Goal: Task Accomplishment & Management: Manage account settings

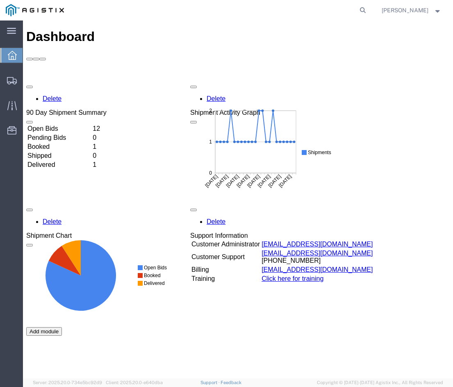
click at [91, 125] on td "Open Bids" at bounding box center [59, 129] width 64 height 8
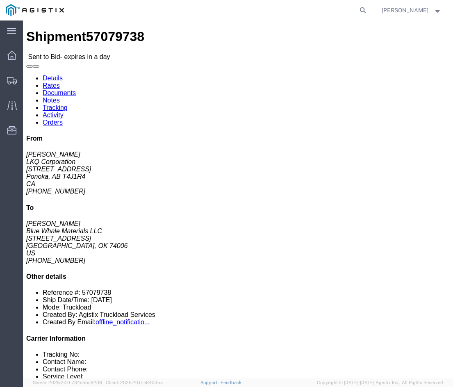
drag, startPoint x: 241, startPoint y: 180, endPoint x: 190, endPoint y: 153, distance: 58.1
click div "Leg 1 - Truckload Vehicle 1: Standard Dry Van (53 Feet) Number of trucks: 1"
click h4 "Routing & Vehicle Information"
click address "Blue Whale Materials LLC (Cory Carter) 1560 Industrial Blvd Bartlesville, OK 74…"
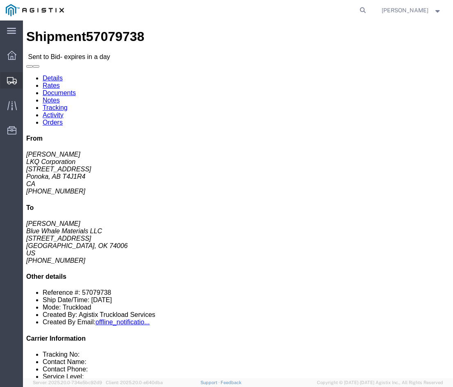
copy address "[GEOGRAPHIC_DATA]"
click div "Shipment Detail Ship From LKQ Corporation (Carmen Dutka) 7165 430054 Range Road…"
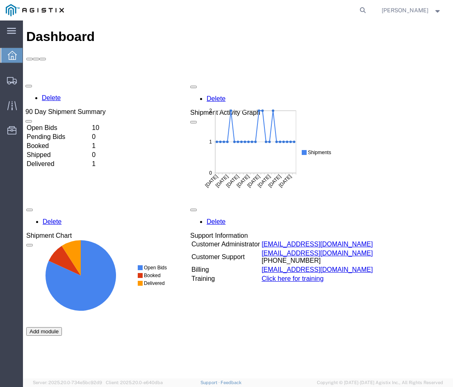
click at [106, 81] on div "Delete 90 Day Shipment Summary Open Bids 10 Pending Bids 0 Booked 1 Shipped 0 D…" at bounding box center [237, 265] width 423 height 369
click at [91, 125] on td "Open Bids" at bounding box center [59, 129] width 64 height 8
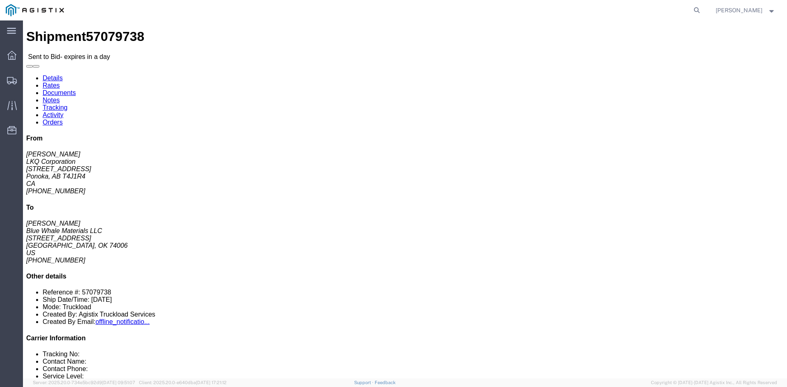
click link "Enter / Modify Bid"
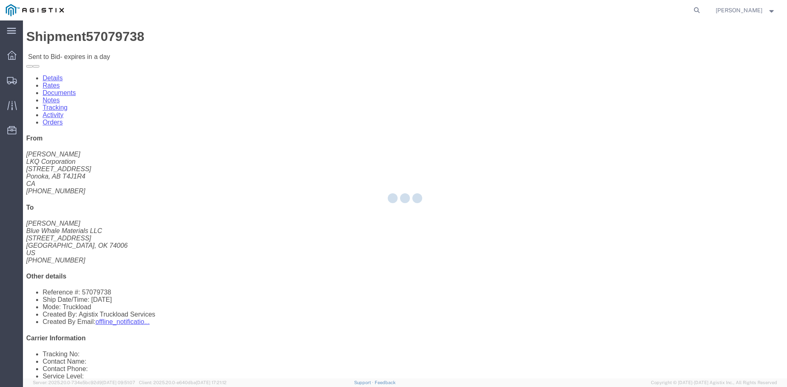
select select "20693"
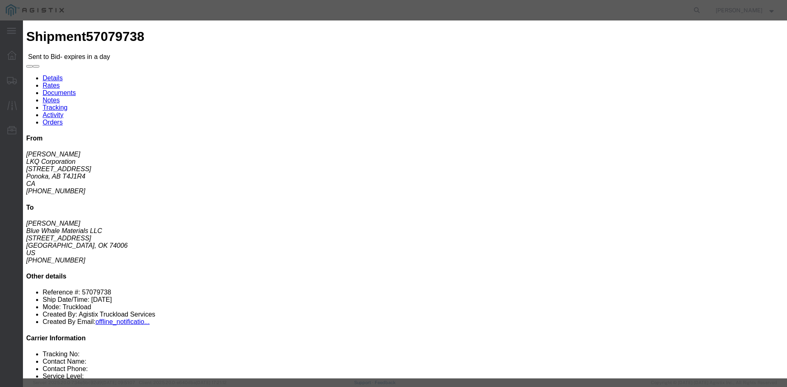
drag, startPoint x: 422, startPoint y: 73, endPoint x: 421, endPoint y: 80, distance: 6.6
click select "Select Rail TL Standard 3 - 5 Day"
select select "39102"
click select "Select Rail TL Standard 3 - 5 Day"
click input "text"
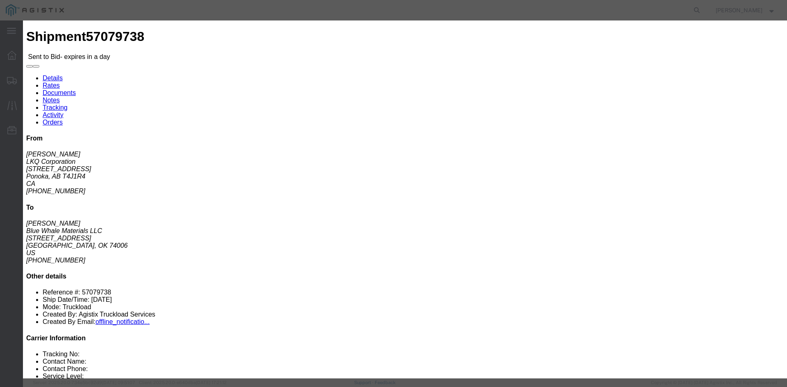
type input "Mactrans"
click input "number"
type input "2795"
click div "Submit Close"
click button "Submit"
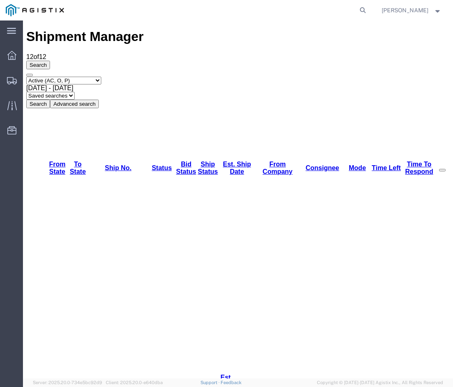
drag, startPoint x: 270, startPoint y: 319, endPoint x: 174, endPoint y: 154, distance: 190.9
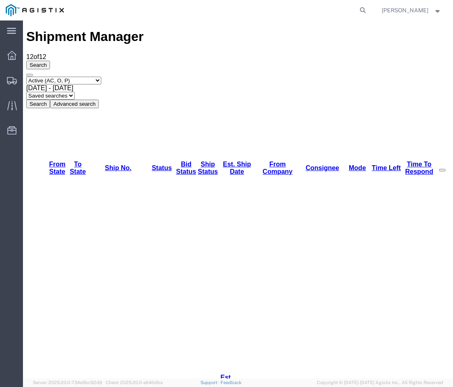
drag, startPoint x: 221, startPoint y: 290, endPoint x: 103, endPoint y: 20, distance: 294.3
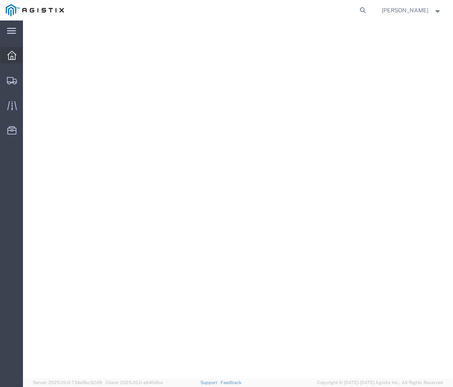
click at [17, 52] on div at bounding box center [11, 55] width 23 height 16
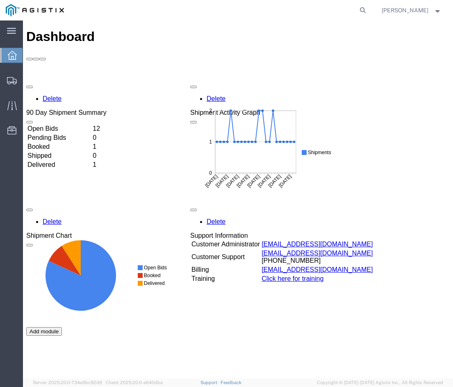
click at [91, 125] on td "Open Bids" at bounding box center [59, 129] width 64 height 8
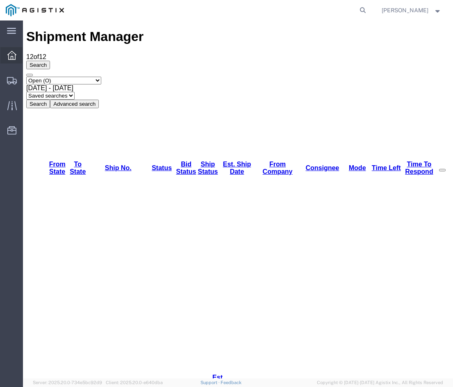
click at [8, 61] on div at bounding box center [11, 55] width 23 height 16
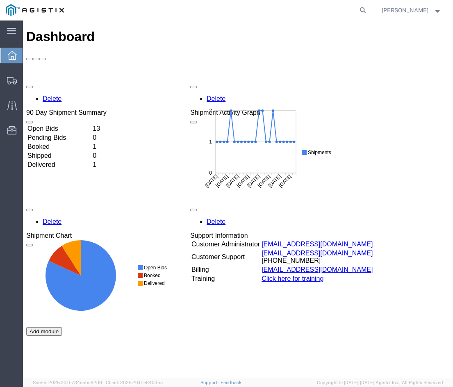
click at [91, 143] on td "Booked" at bounding box center [59, 147] width 64 height 8
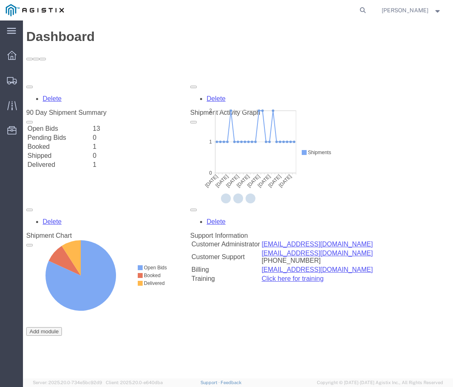
click at [387, 97] on div at bounding box center [238, 199] width 430 height 358
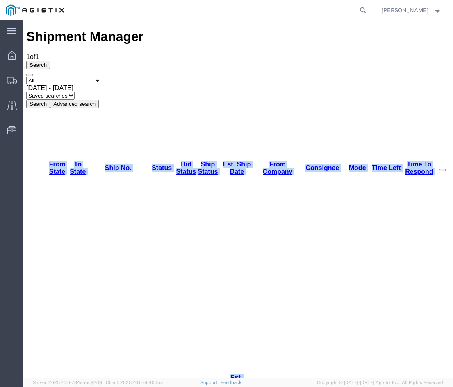
drag, startPoint x: 120, startPoint y: 91, endPoint x: 23, endPoint y: 77, distance: 98.0
click at [26, 159] on div "From State To State Ship No. Status Bid Status Ship Status Est. Ship Date From …" at bounding box center [237, 320] width 423 height 323
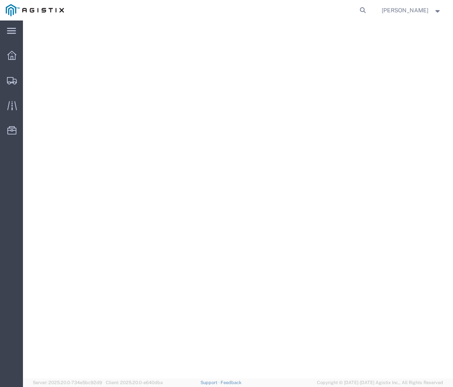
click at [356, 95] on div at bounding box center [238, 199] width 430 height 358
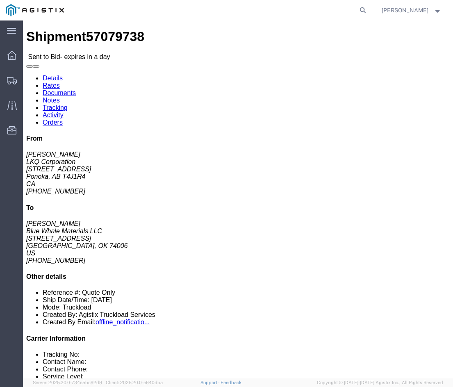
click div "Shipment Detail Ship From LKQ Corporation ([PERSON_NAME]) [STREET_ADDRESS] 403-…"
click at [12, 75] on div at bounding box center [11, 80] width 23 height 16
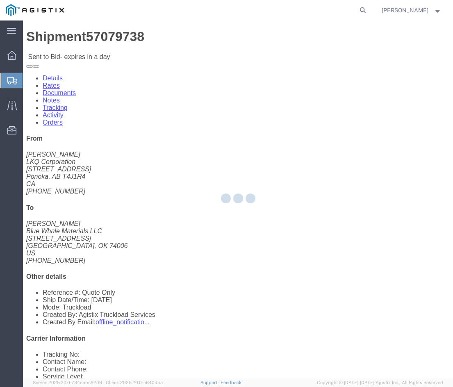
click at [13, 67] on ul "Dashboard Shipments Traffic Resources Address Book Saved Searches" at bounding box center [11, 97] width 23 height 100
click at [14, 63] on div at bounding box center [11, 55] width 23 height 16
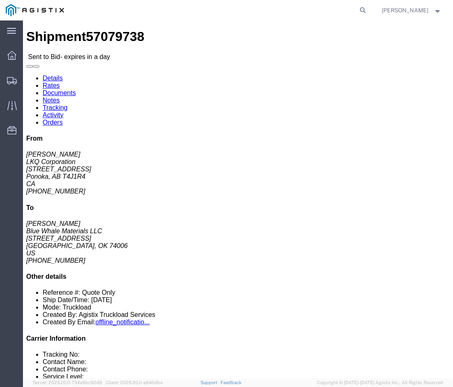
click link "Enter / Modify Bid"
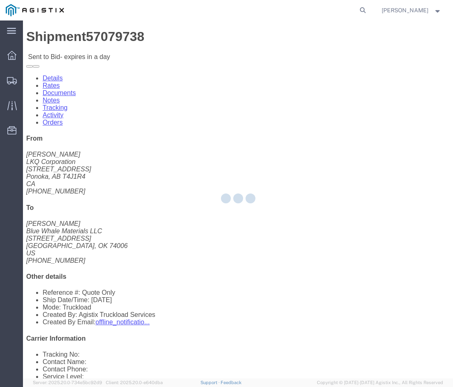
select select "20693"
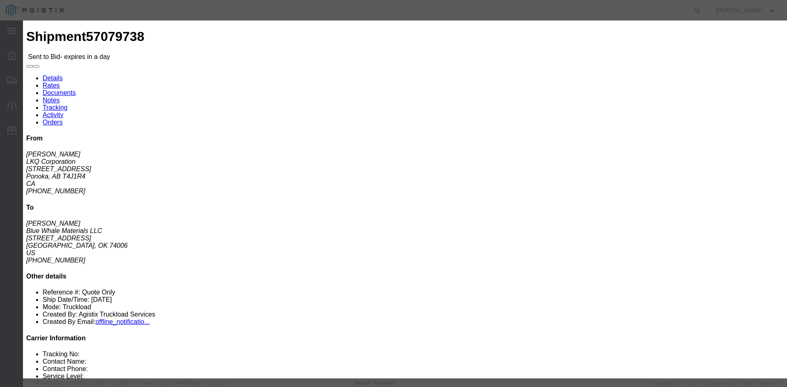
click input "text"
type input "Mactrans"
click input "number"
type input "2795"
click button "Submit"
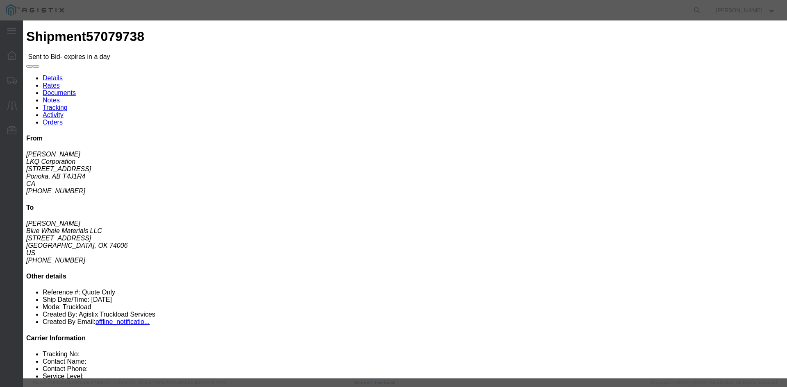
click div "Service Level Select Rail TL Standard 3 - 5 Day"
click select "Select Rail TL Standard 3 - 5 Day"
select select "39102"
click select "Select Rail TL Standard 3 - 5 Day"
click button "Submit"
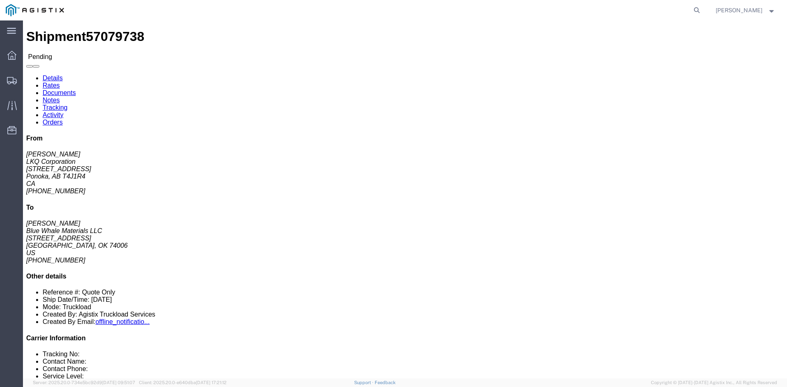
click button "Enter / Modify Bid"
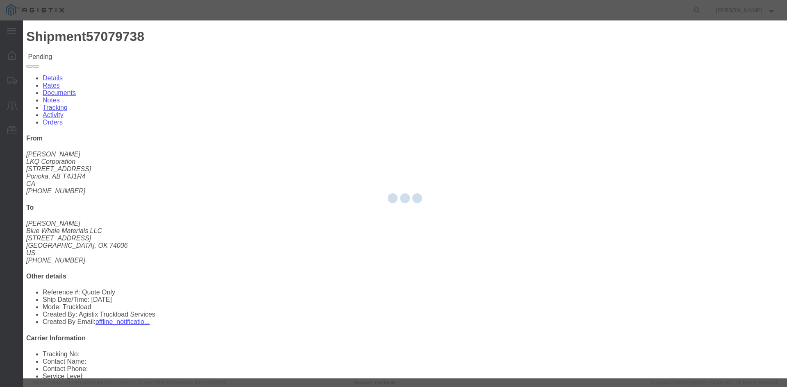
select select "20693"
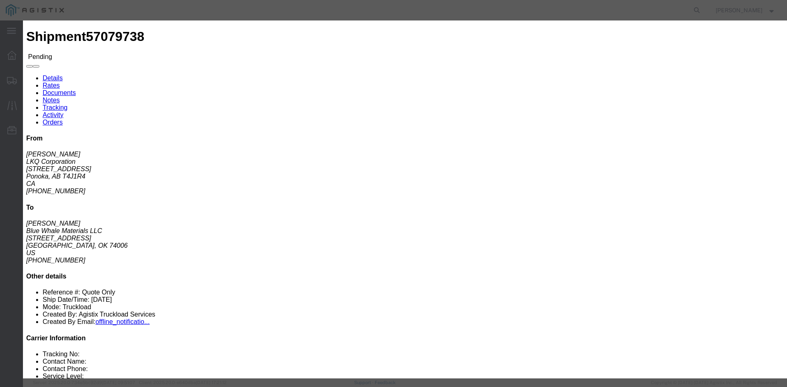
click li "Mactrans - Mactrans Logistics - TL Standard 3 - 5 Day"
click link "Mactrans - Mactrans Logistics - TL Standard 3 - 5 Day"
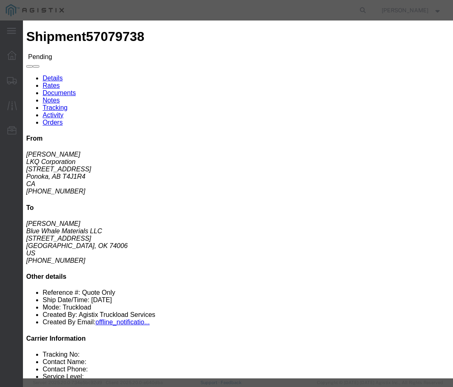
click div "Editing "Mactrans" Go back Vendor Select Mactrans Logistics Service Level Selec…"
click h3 "Legs"
click button "Submit"
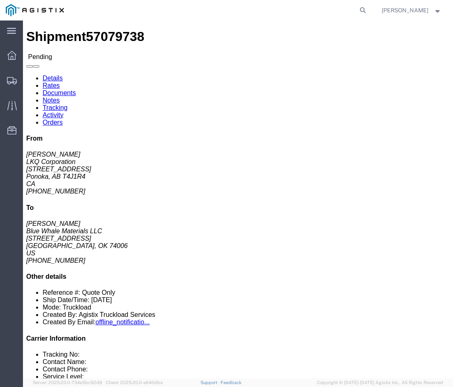
click span "57079738"
copy span "57079738"
click div "Leg 1 - Truckload Vehicle 1: Standard Dry Van (53 Feet) Number of trucks: 1"
click h4 "Routing & Vehicle Information"
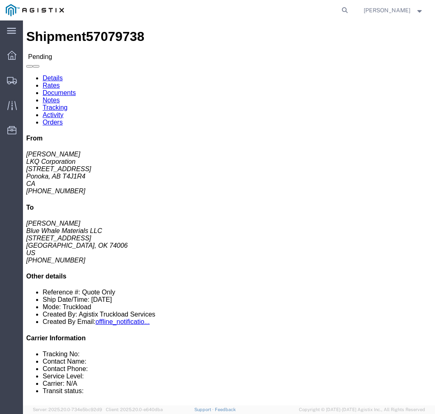
click div "20 Pallet(s) Standard (Not Stackable) Total weight: 33900.00 LBS Carton count: …"
drag, startPoint x: 227, startPoint y: 163, endPoint x: 173, endPoint y: 150, distance: 55.9
click div "Leg 1 - Truckload Vehicle 1: Standard Dry Van (53 Feet) Number of trucks: 1"
click div "20 Pallet(s) Standard (Not Stackable) Total weight: 33900.00 LBS Carton count: …"
drag, startPoint x: 255, startPoint y: 259, endPoint x: 255, endPoint y: 221, distance: 37.7
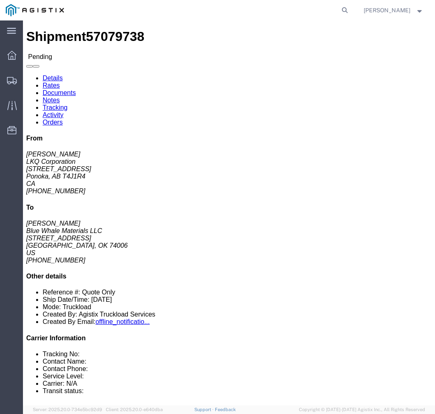
click div "20 Pallet(s) Standard (Not Stackable) Total weight: 33900.00 LBS Carton count: …"
click p "Total shipment is made up of 20 packages containing 20 pieces weighing 0.00 LBS…"
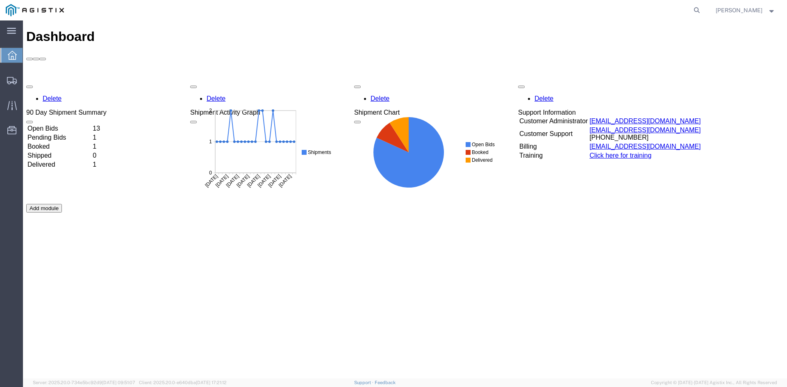
click at [91, 125] on td "Open Bids" at bounding box center [59, 129] width 64 height 8
